Goal: Task Accomplishment & Management: Manage account settings

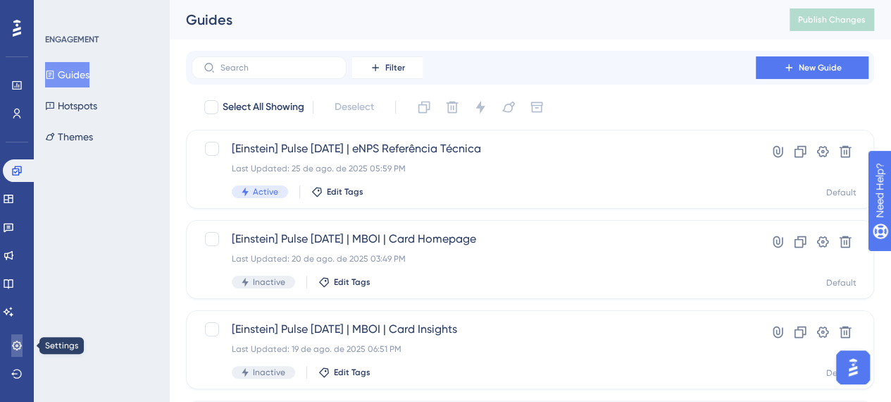
click at [11, 355] on link at bounding box center [16, 345] width 11 height 23
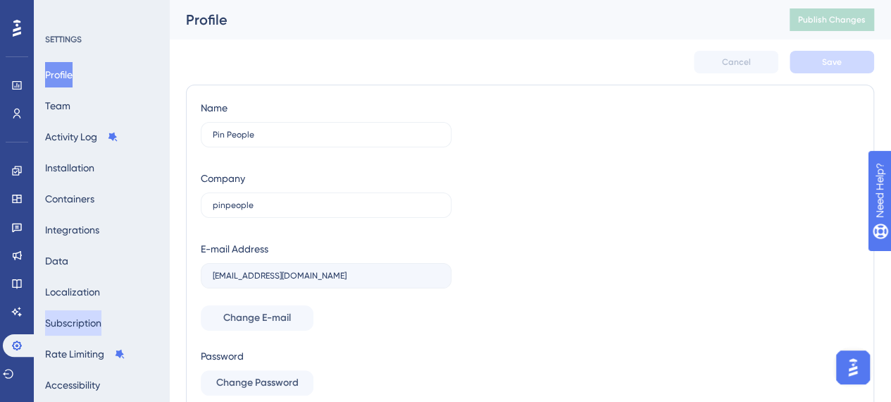
click at [89, 326] on button "Subscription" at bounding box center [73, 322] width 56 height 25
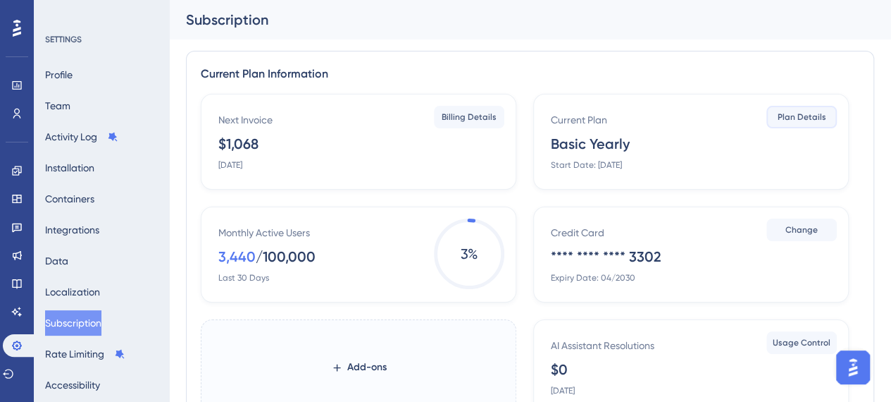
click at [800, 116] on span "Plan Details" at bounding box center [802, 116] width 49 height 11
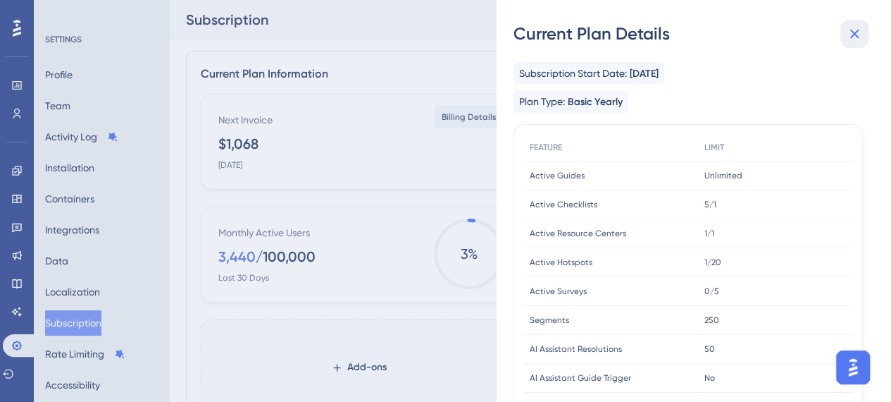
click at [848, 37] on icon at bounding box center [854, 33] width 17 height 17
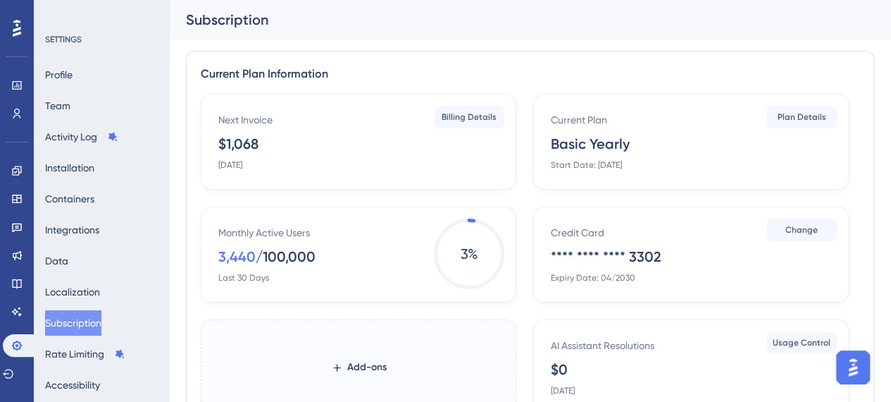
click at [413, 237] on div "Monthly Active Users 3,440 / 100,000 Last 30 Days" at bounding box center [361, 253] width 286 height 59
click at [478, 118] on span "Billing Details" at bounding box center [469, 116] width 55 height 11
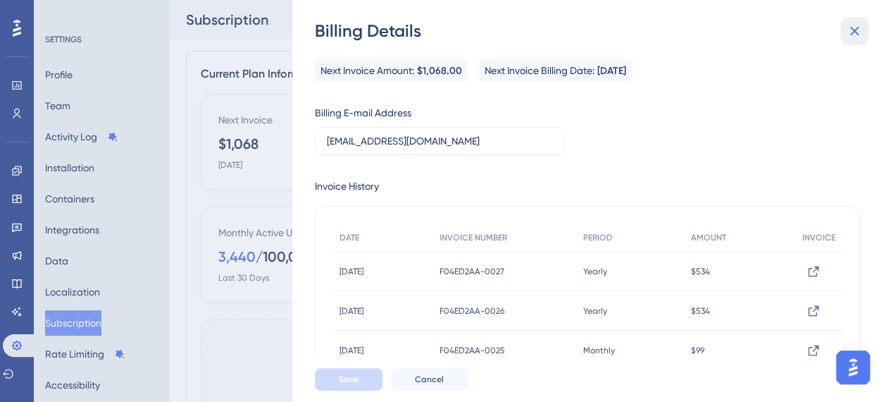
click at [856, 37] on icon at bounding box center [854, 31] width 17 height 17
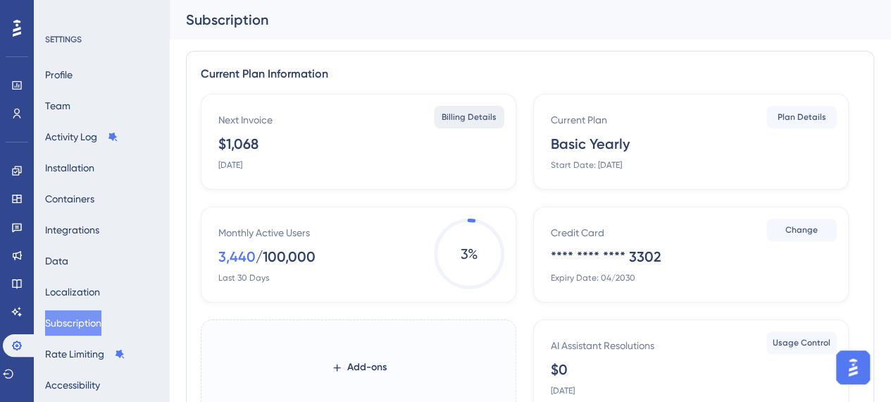
click at [466, 116] on span "Billing Details" at bounding box center [469, 116] width 55 height 11
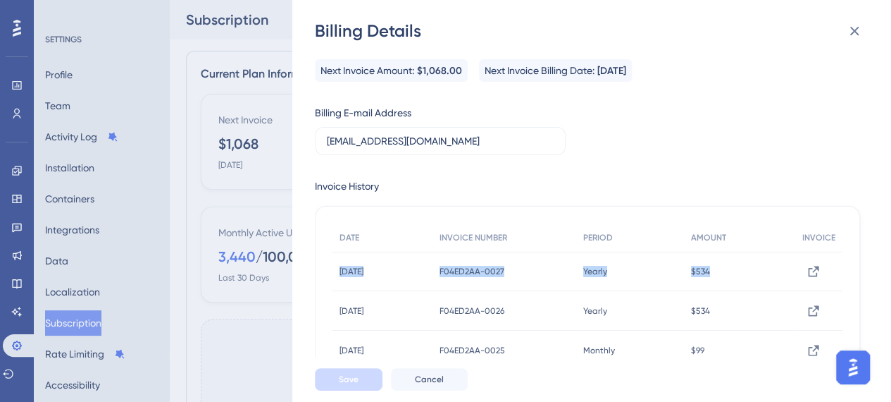
drag, startPoint x: 731, startPoint y: 274, endPoint x: 342, endPoint y: 277, distance: 388.2
click at [0, 0] on div "[DATE] [DATE] F04ED2AA-0027 F04ED2AA-0027 Yearly Yearly $534 $534 View Invoice" at bounding box center [0, 0] width 0 height 0
copy div "[DATE] [DATE] F04ED2AA-0027 F04ED2AA-0027 Yearly Yearly $534"
click at [459, 71] on span "$1,068.00" at bounding box center [439, 71] width 45 height 17
drag, startPoint x: 465, startPoint y: 69, endPoint x: 418, endPoint y: 70, distance: 46.5
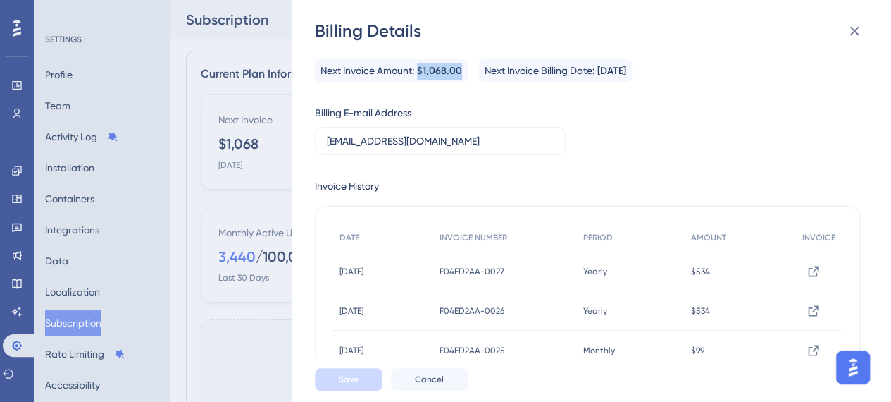
click at [418, 70] on div "Next Invoice Amount: $1,068.00" at bounding box center [391, 70] width 153 height 23
copy span "$1,068.00"
drag, startPoint x: 685, startPoint y: 68, endPoint x: 409, endPoint y: 68, distance: 276.8
click at [409, 68] on div "Next Invoice Amount: $1,068.00 Next Invoice Billing Date: [DATE]" at bounding box center [587, 70] width 545 height 23
copy div "t: $1,068.00 Next Invoice Billing Date: [DATE]"
